Goal: Task Accomplishment & Management: Use online tool/utility

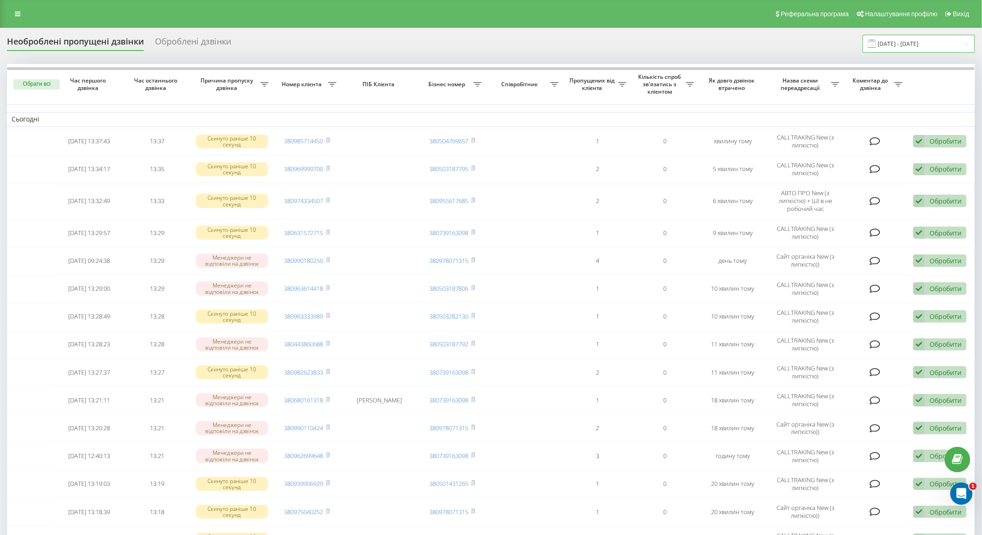
click at [902, 45] on input "22.09.2025 - 22.09.2025" at bounding box center [919, 44] width 112 height 18
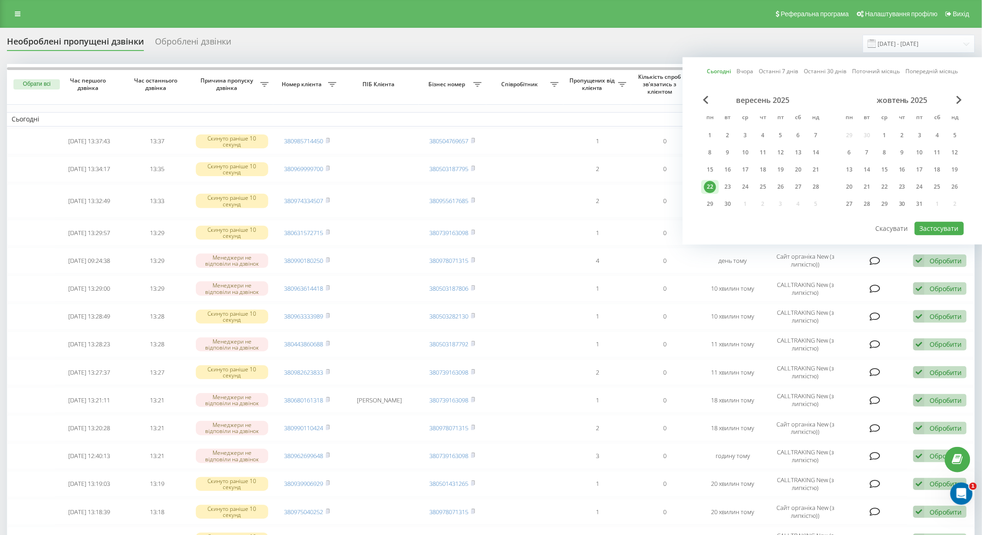
click at [716, 182] on div "22" at bounding box center [710, 187] width 18 height 14
click at [943, 230] on button "Застосувати" at bounding box center [939, 228] width 49 height 13
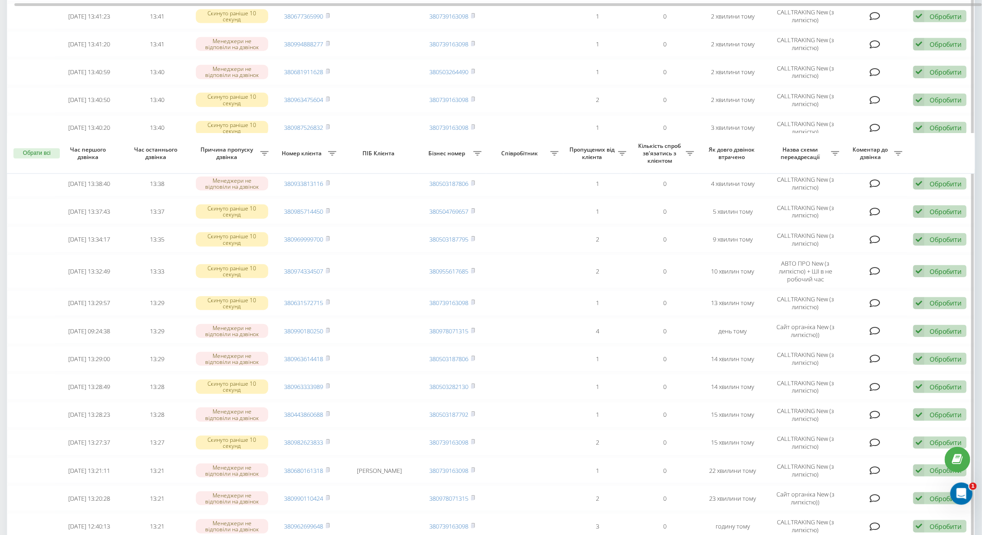
scroll to position [438, 0]
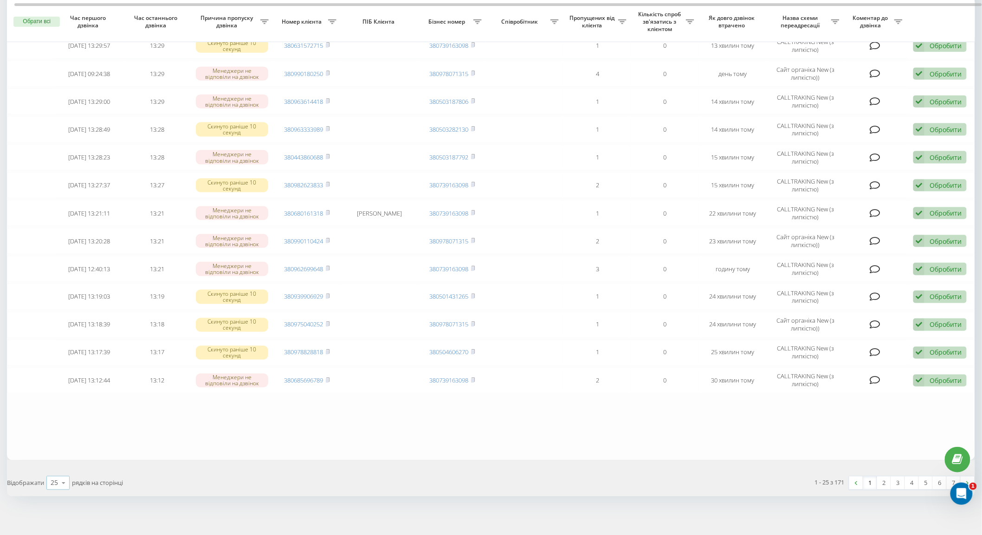
click at [64, 483] on icon at bounding box center [64, 484] width 14 height 18
click at [148, 451] on table "Сьогодні 2025-09-22 13:42:06 13:42 Менеджери не відповіли на дзвінок 3806613480…" at bounding box center [491, 43] width 968 height 835
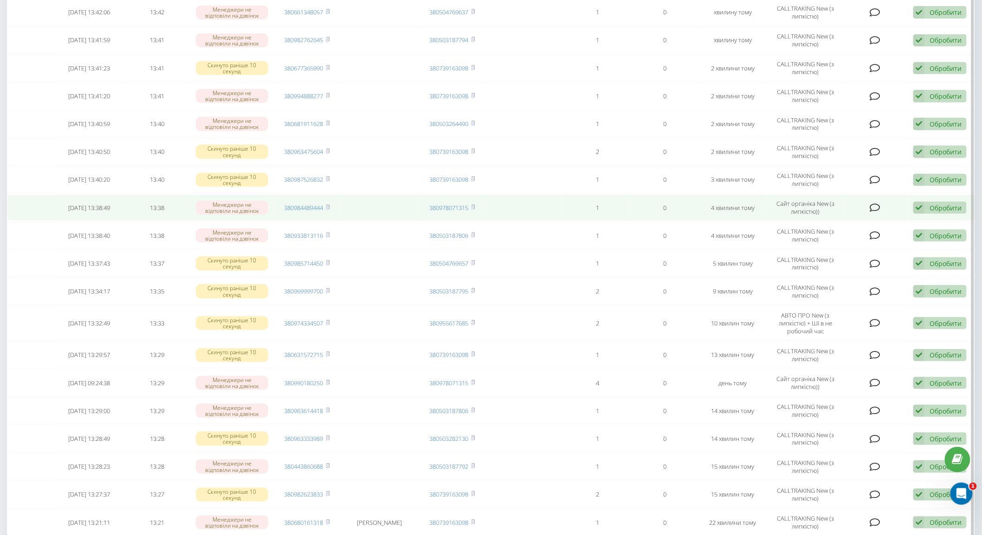
scroll to position [0, 0]
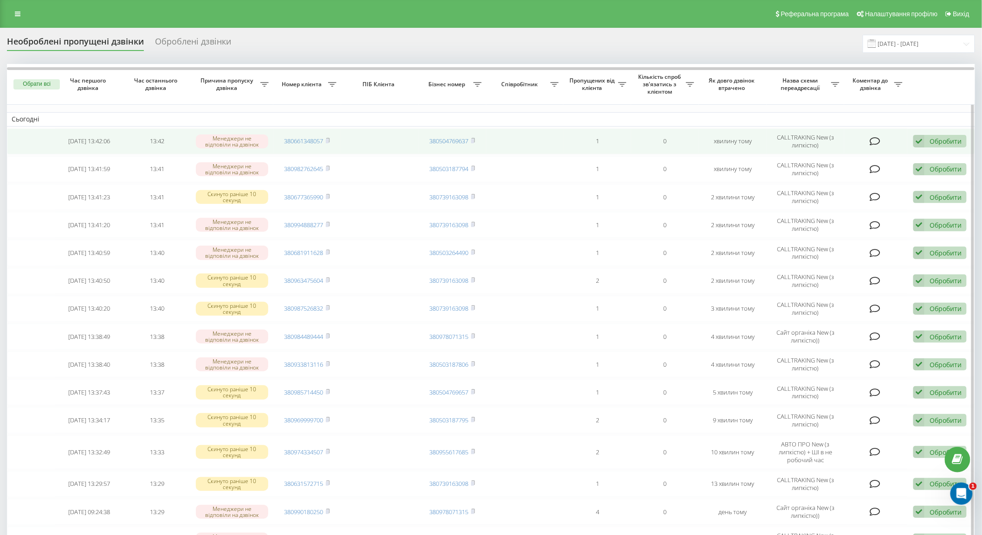
click at [328, 140] on rect at bounding box center [327, 141] width 3 height 4
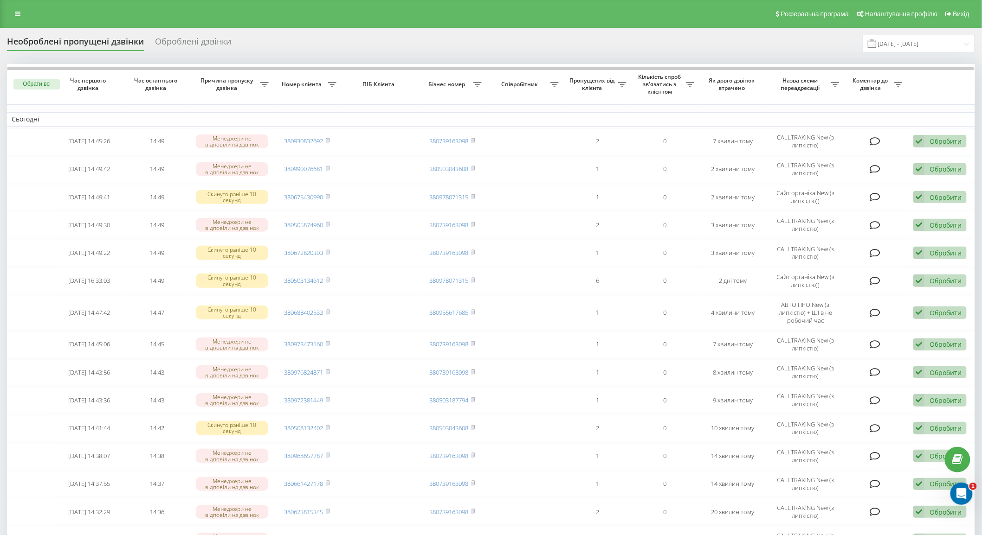
click at [26, 19] on div "Реферальна програма Налаштування профілю Вихід" at bounding box center [491, 14] width 982 height 28
click at [20, 15] on icon at bounding box center [18, 14] width 6 height 6
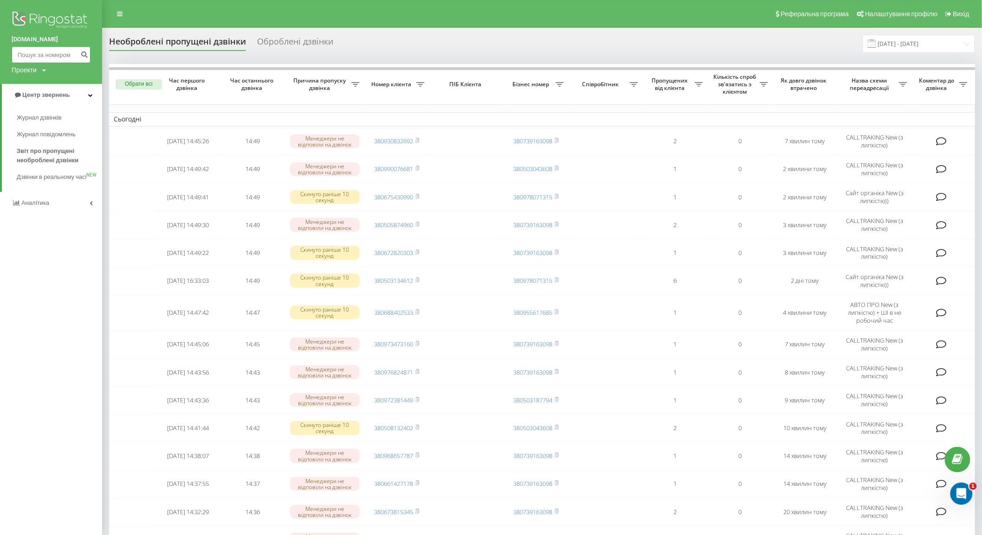
click at [56, 57] on input at bounding box center [51, 54] width 79 height 17
paste input "+380688036600"
type input "+380688036600"
click at [80, 57] on button "submit" at bounding box center [84, 54] width 13 height 17
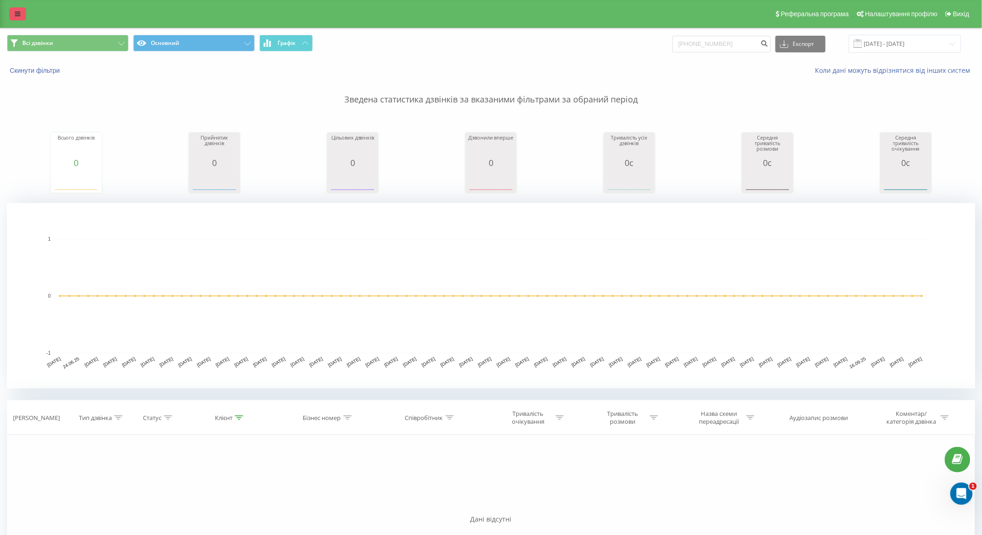
click at [17, 14] on icon at bounding box center [18, 14] width 6 height 6
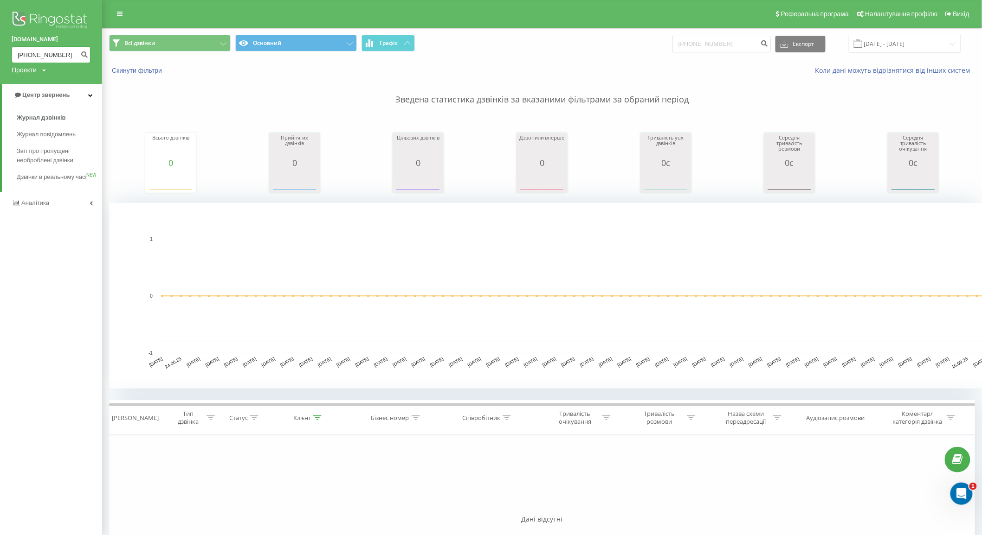
click at [71, 55] on input "[PHONE_NUMBER]" at bounding box center [51, 54] width 79 height 17
click at [22, 55] on input "+380688036600" at bounding box center [51, 54] width 79 height 17
type input "380688036600"
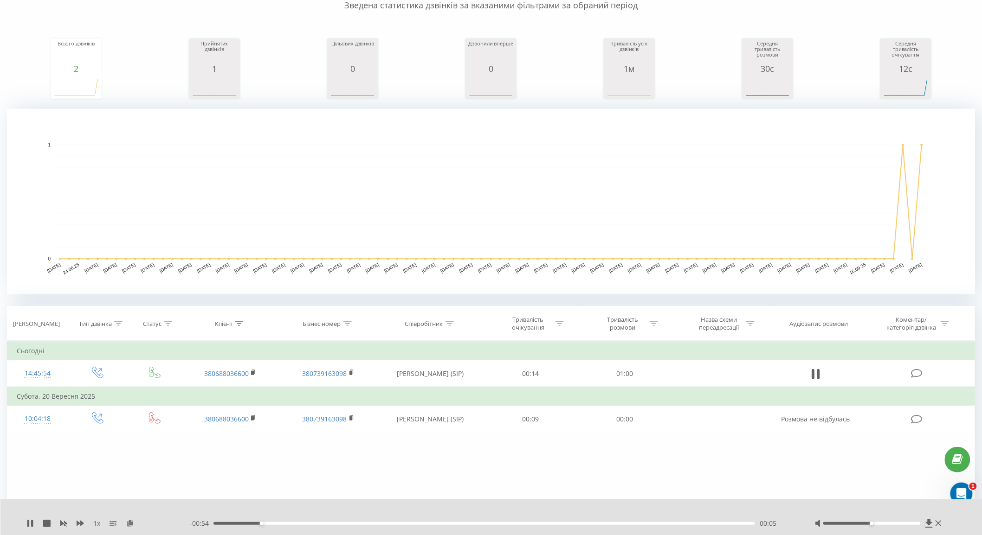
scroll to position [143, 0]
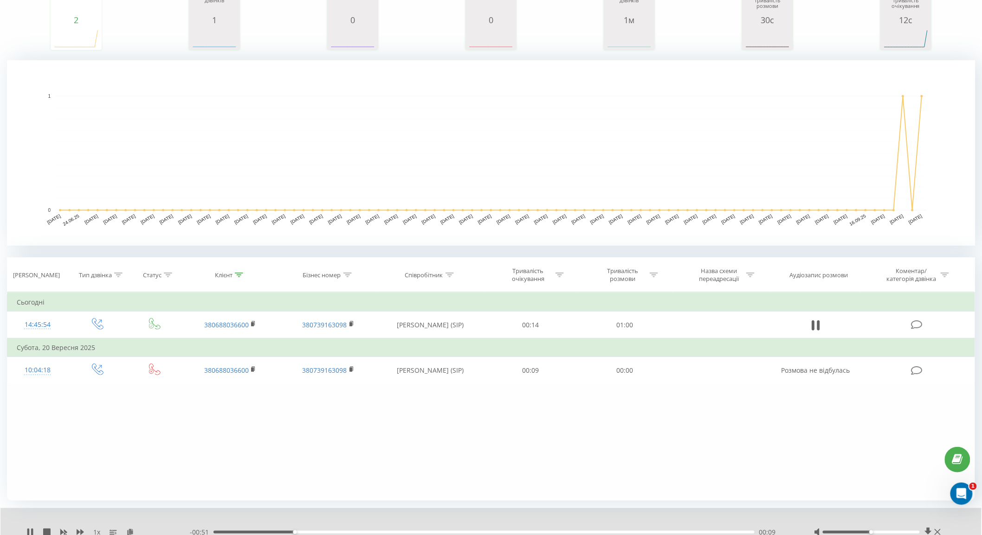
click at [903, 456] on div "Фільтрувати за умовою Дорівнює Введіть значення Скасувати OK Фільтрувати за умо…" at bounding box center [491, 396] width 968 height 209
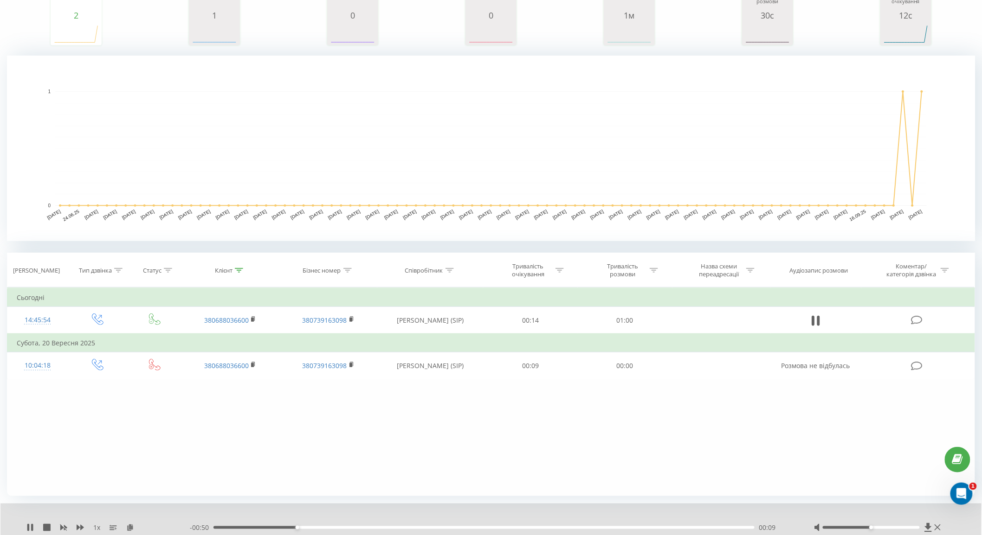
scroll to position [179, 0]
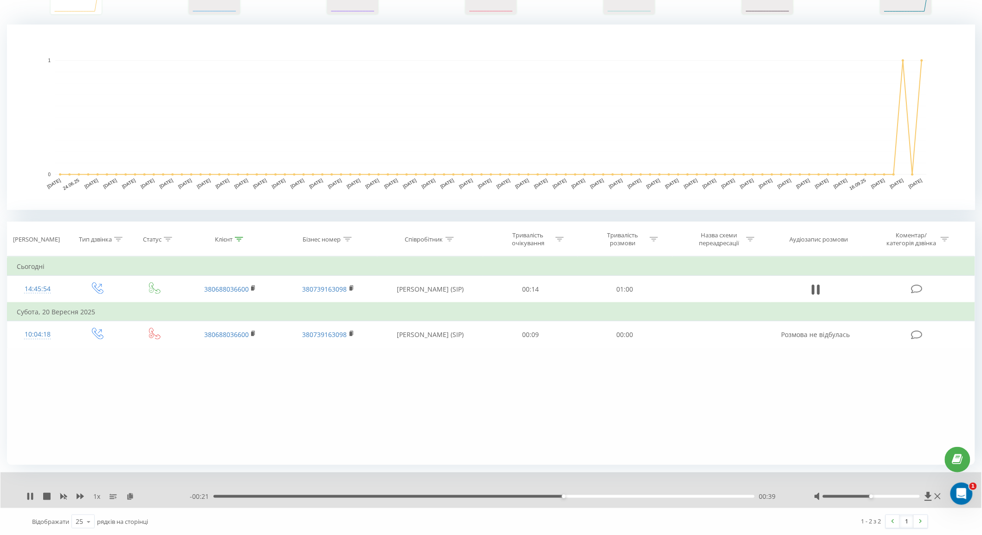
click at [26, 503] on div "1 x - 00:21 00:39 00:39" at bounding box center [490, 491] width 981 height 36
click at [30, 499] on icon at bounding box center [29, 496] width 7 height 7
click at [465, 496] on div "00:39" at bounding box center [483, 497] width 541 height 3
drag, startPoint x: 464, startPoint y: 495, endPoint x: 423, endPoint y: 503, distance: 42.5
click at [423, 503] on div "1 x - 00:36 00:23 00:23" at bounding box center [490, 491] width 981 height 36
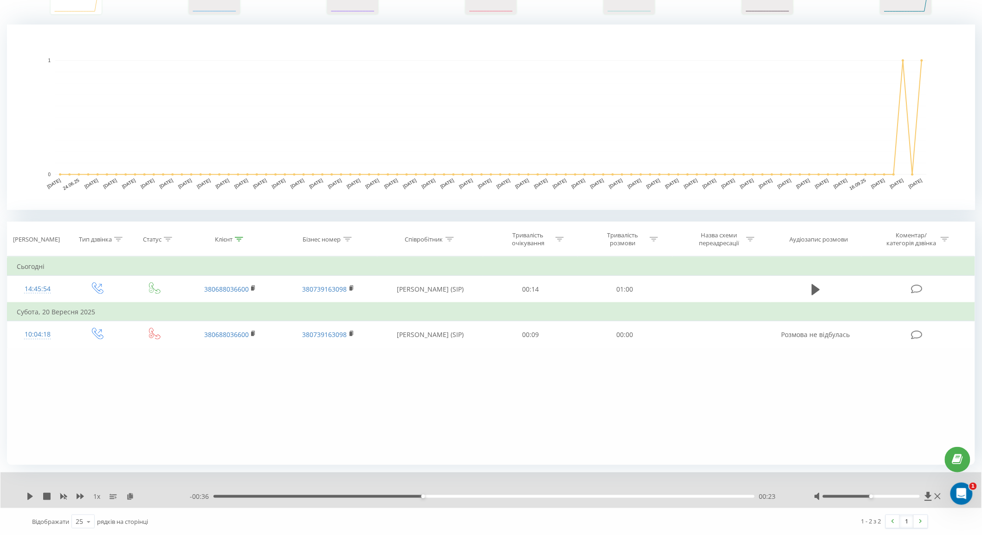
click at [25, 499] on div "1 x - 00:36 00:23 00:23" at bounding box center [490, 491] width 981 height 36
click at [26, 497] on icon at bounding box center [29, 496] width 7 height 7
click at [447, 497] on div "00:26" at bounding box center [483, 497] width 541 height 3
click at [462, 497] on div "00:26" at bounding box center [483, 497] width 541 height 3
click at [494, 496] on div "00:29" at bounding box center [483, 497] width 541 height 3
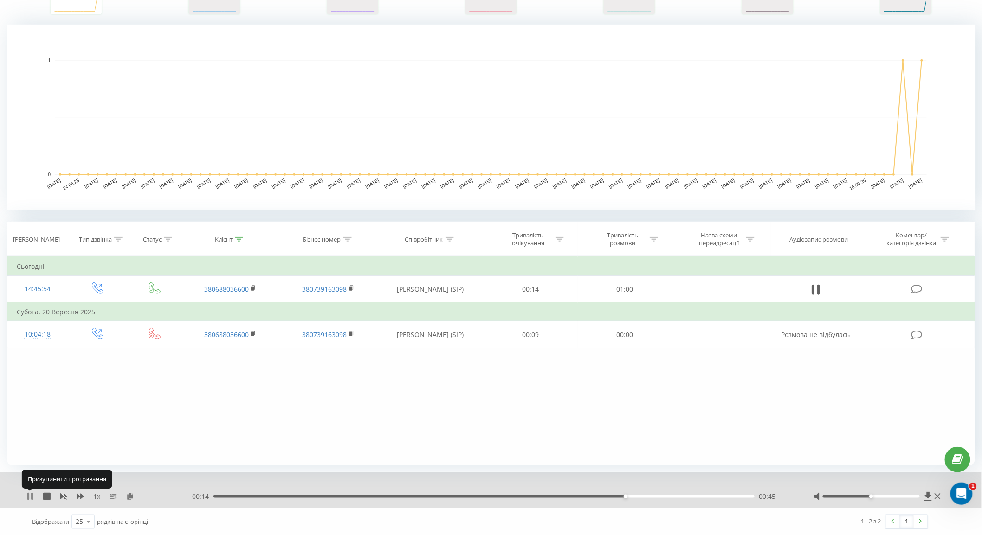
click at [28, 496] on icon at bounding box center [28, 496] width 2 height 7
